Goal: Check status

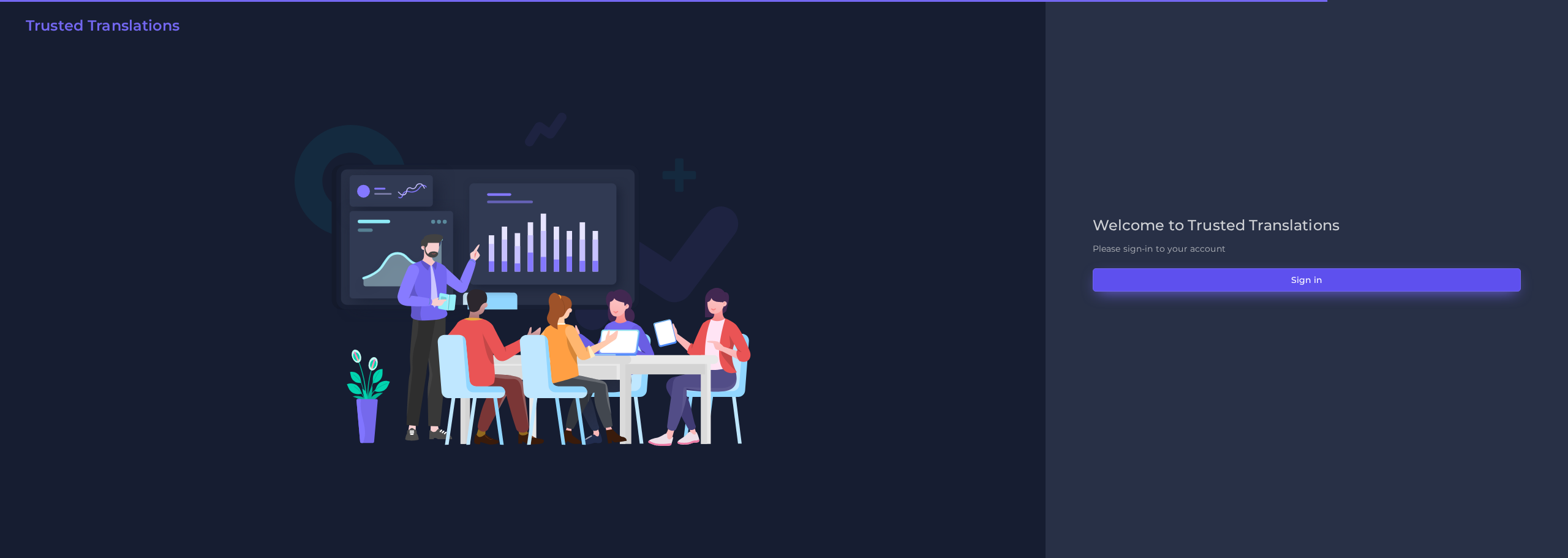
click at [1297, 283] on button "Sign in" at bounding box center [1306, 280] width 428 height 23
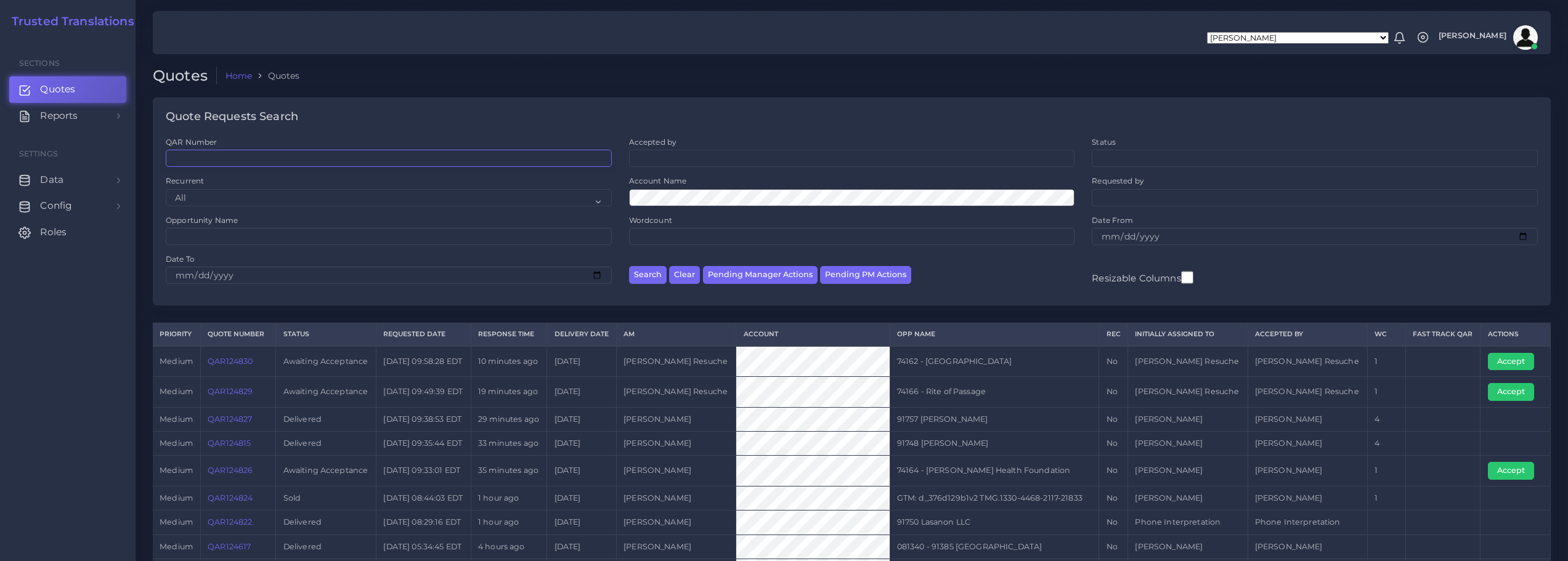
click at [203, 156] on input "QAR Number" at bounding box center [389, 158] width 446 height 17
paste input "QAR124651-001"
type input "QAR124651-001"
click at [646, 271] on button "Search" at bounding box center [648, 275] width 37 height 18
